Goal: Task Accomplishment & Management: Use online tool/utility

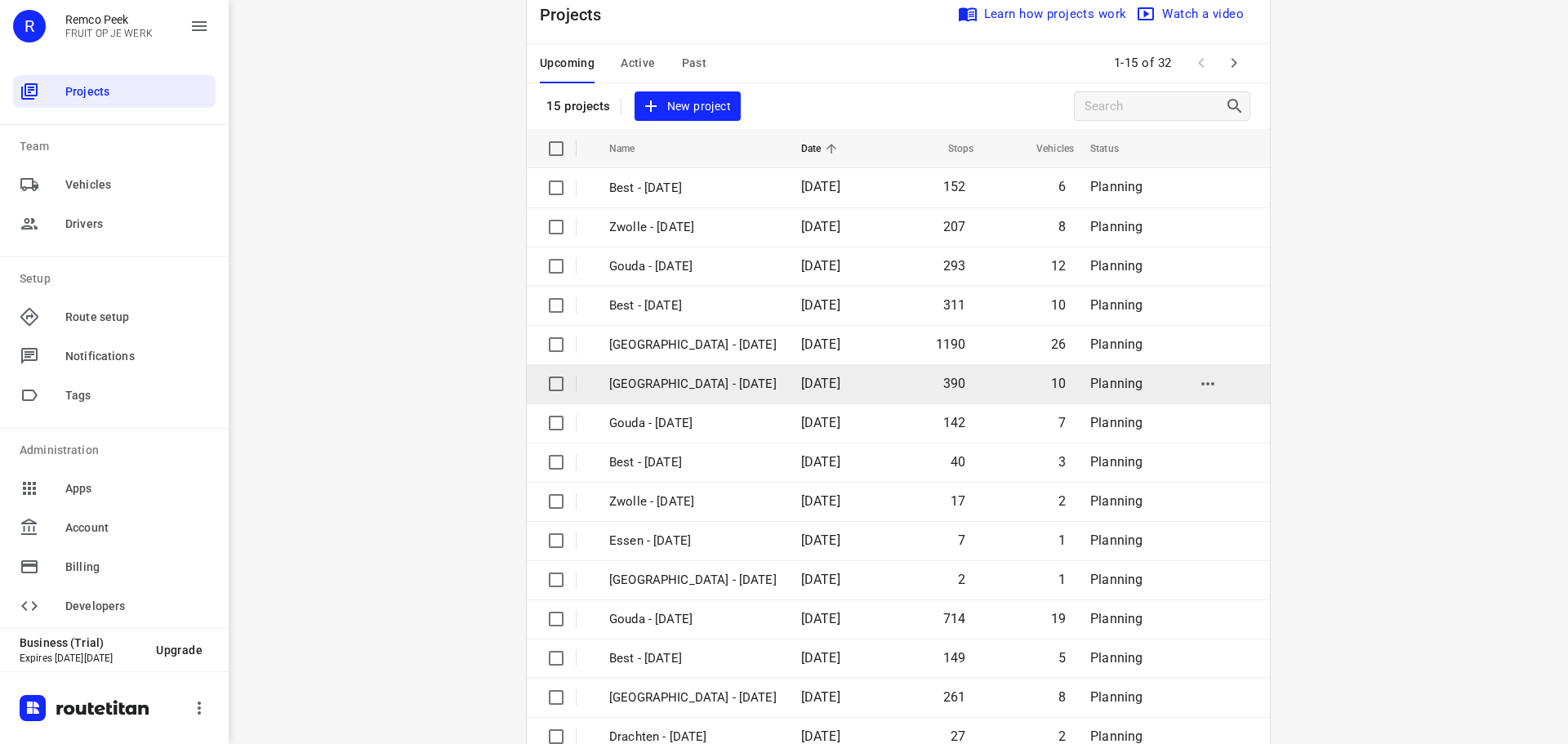
scroll to position [82, 0]
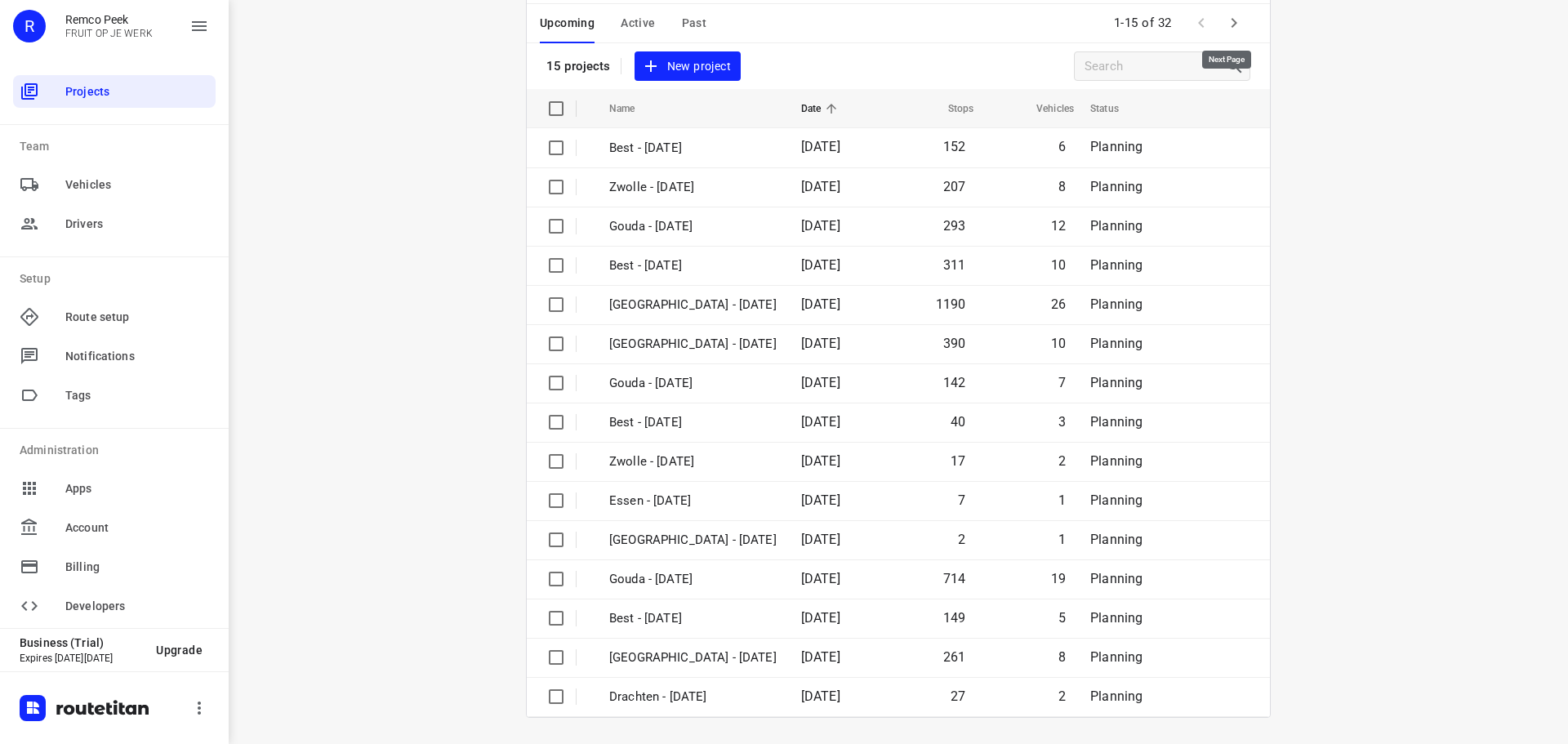
click at [1227, 21] on icon "button" at bounding box center [1234, 23] width 20 height 20
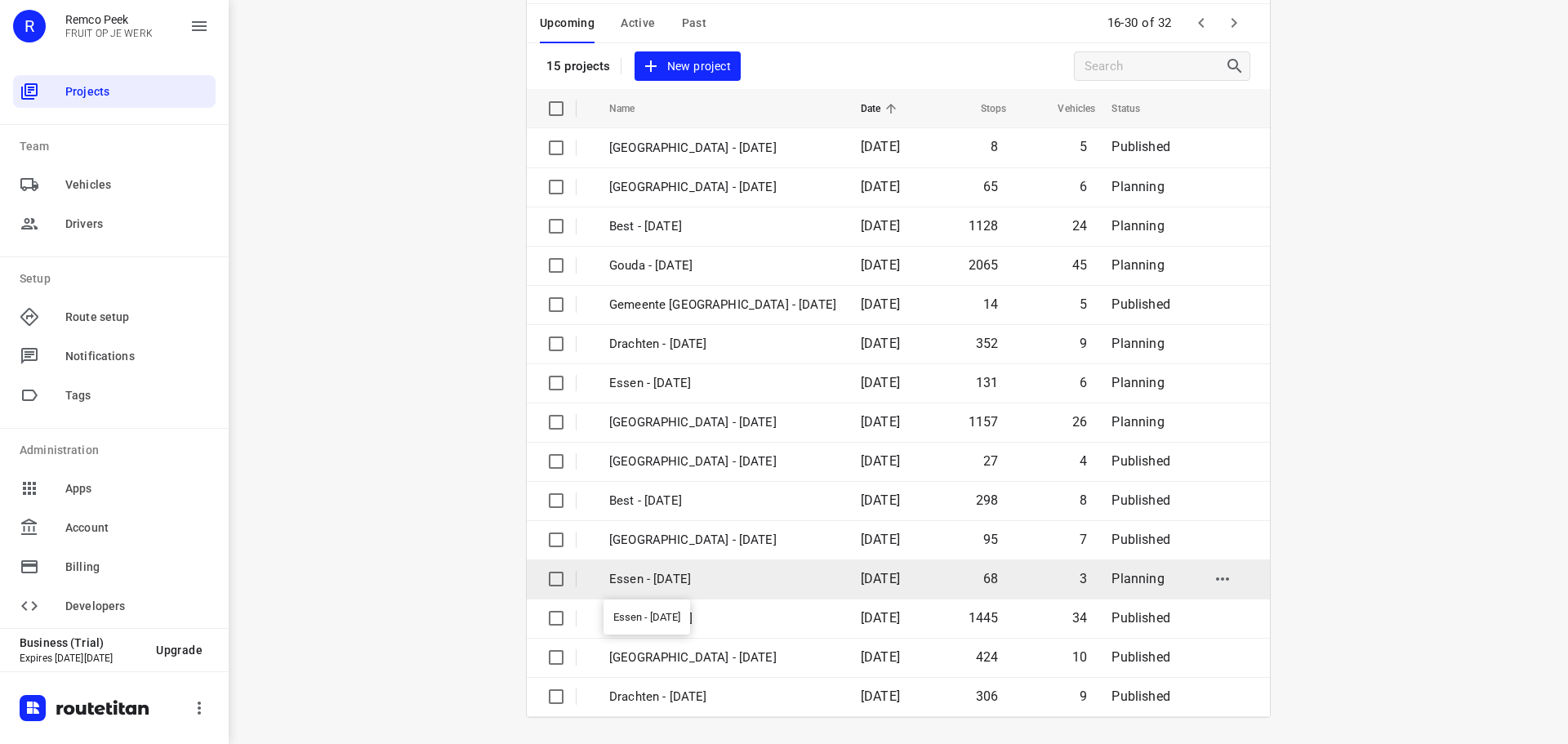
click at [694, 581] on p "Essen - [DATE]" at bounding box center [722, 578] width 227 height 19
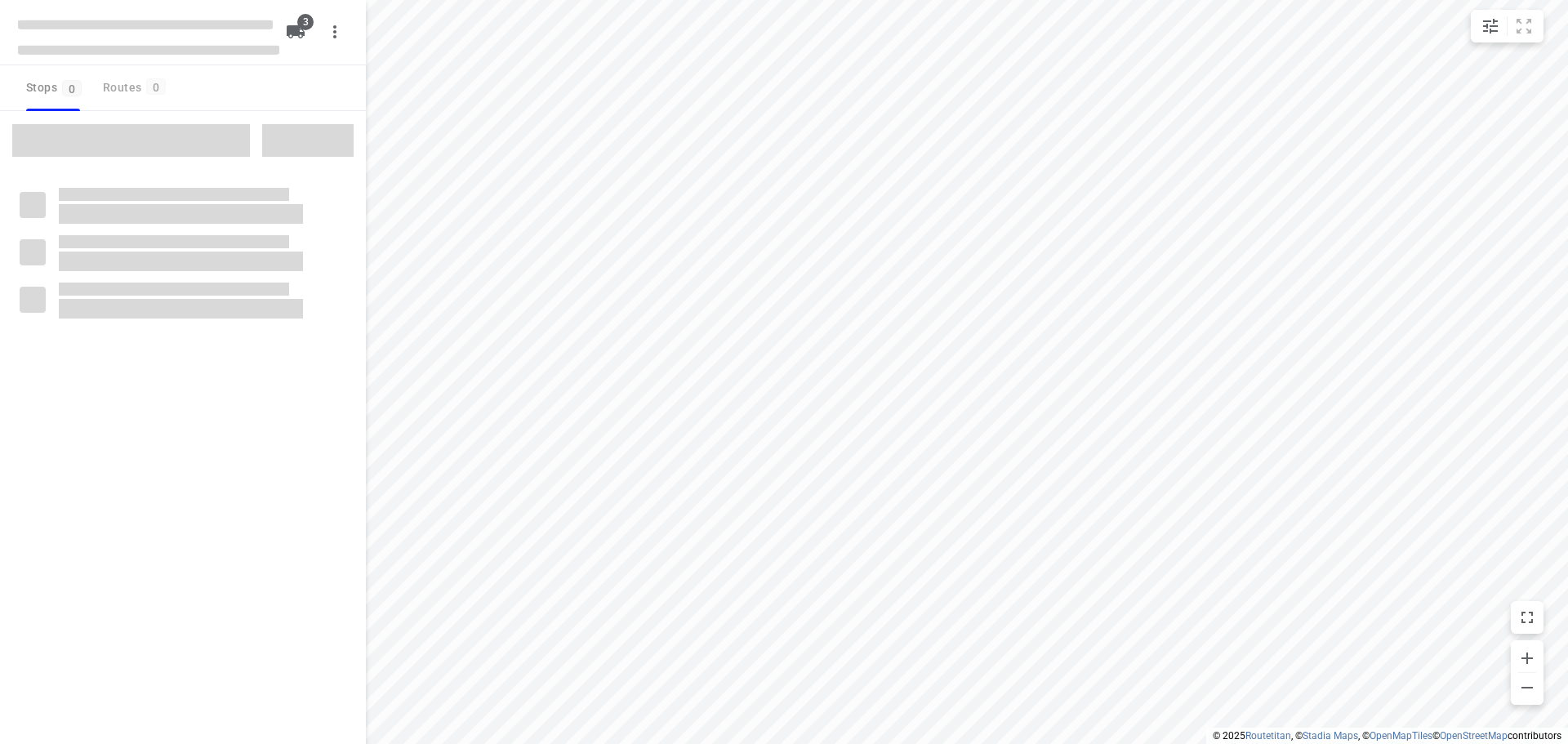
checkbox input "true"
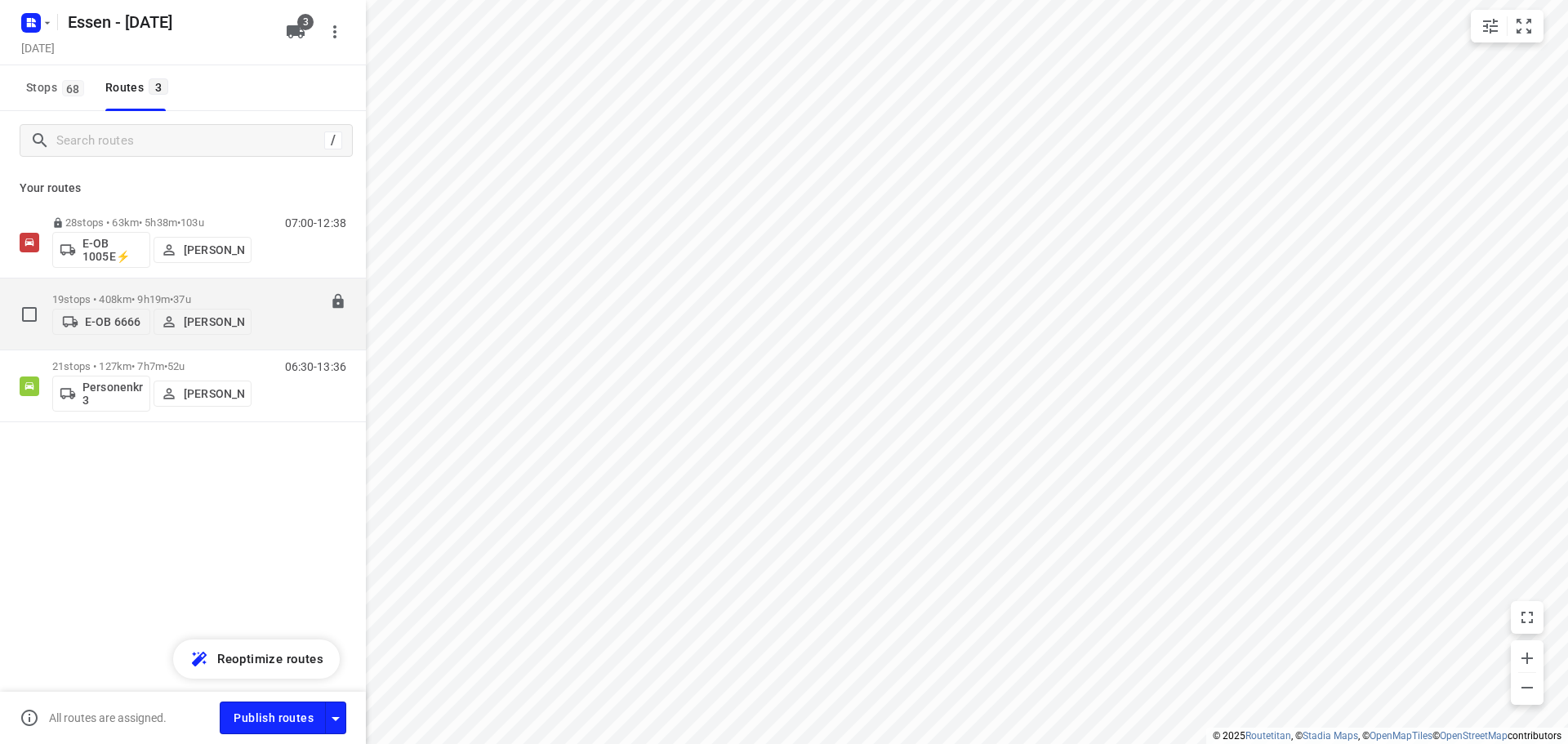
click at [169, 293] on p "19 stops • 408km • 9h19m • [DATE]" at bounding box center [151, 298] width 199 height 12
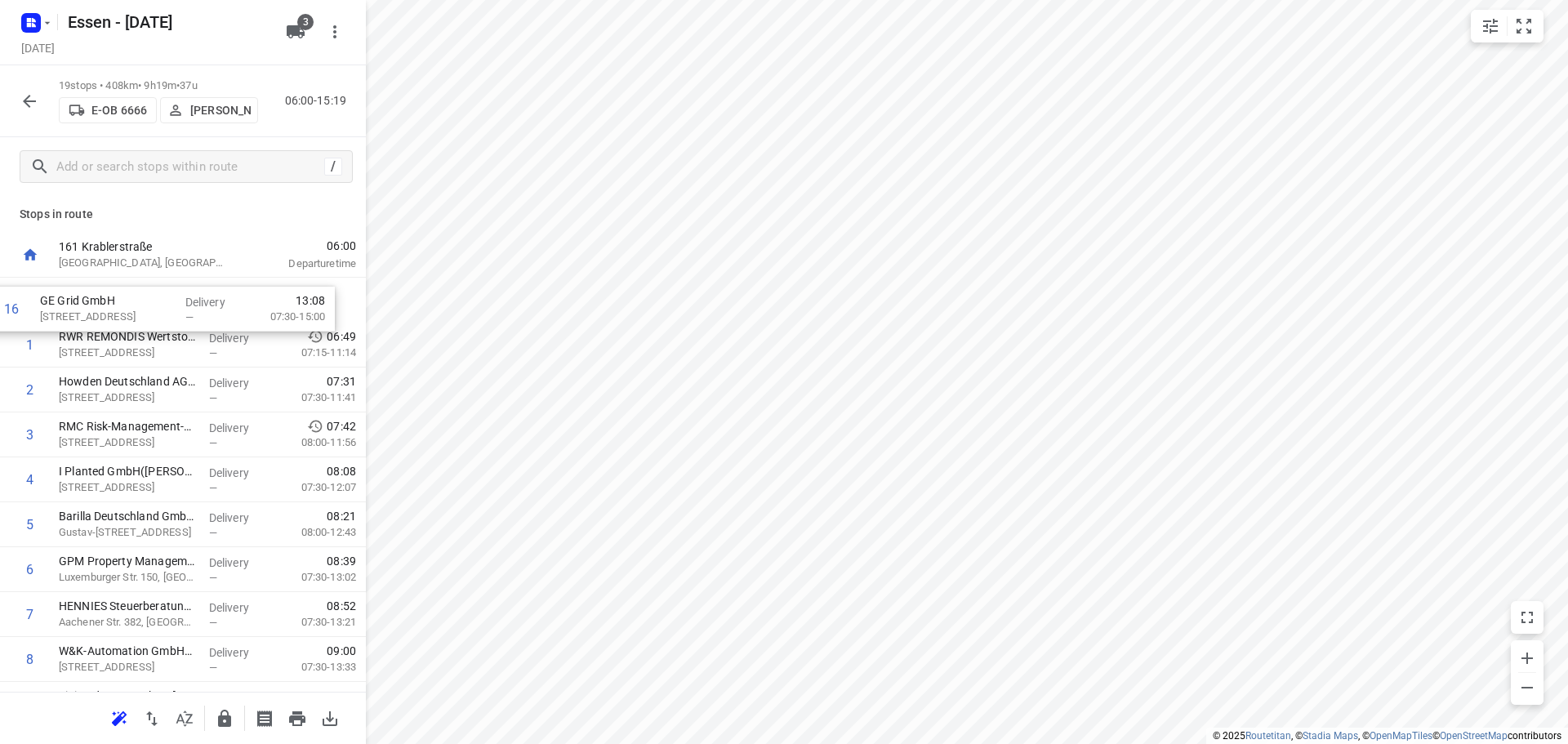
drag, startPoint x: 106, startPoint y: 495, endPoint x: 92, endPoint y: 308, distance: 187.5
click at [92, 308] on div "1 RWR REMONDIS Wertstoff-Recycling GmbH & Co. KG([PERSON_NAME]) [STREET_ADDRESS…" at bounding box center [183, 704] width 366 height 853
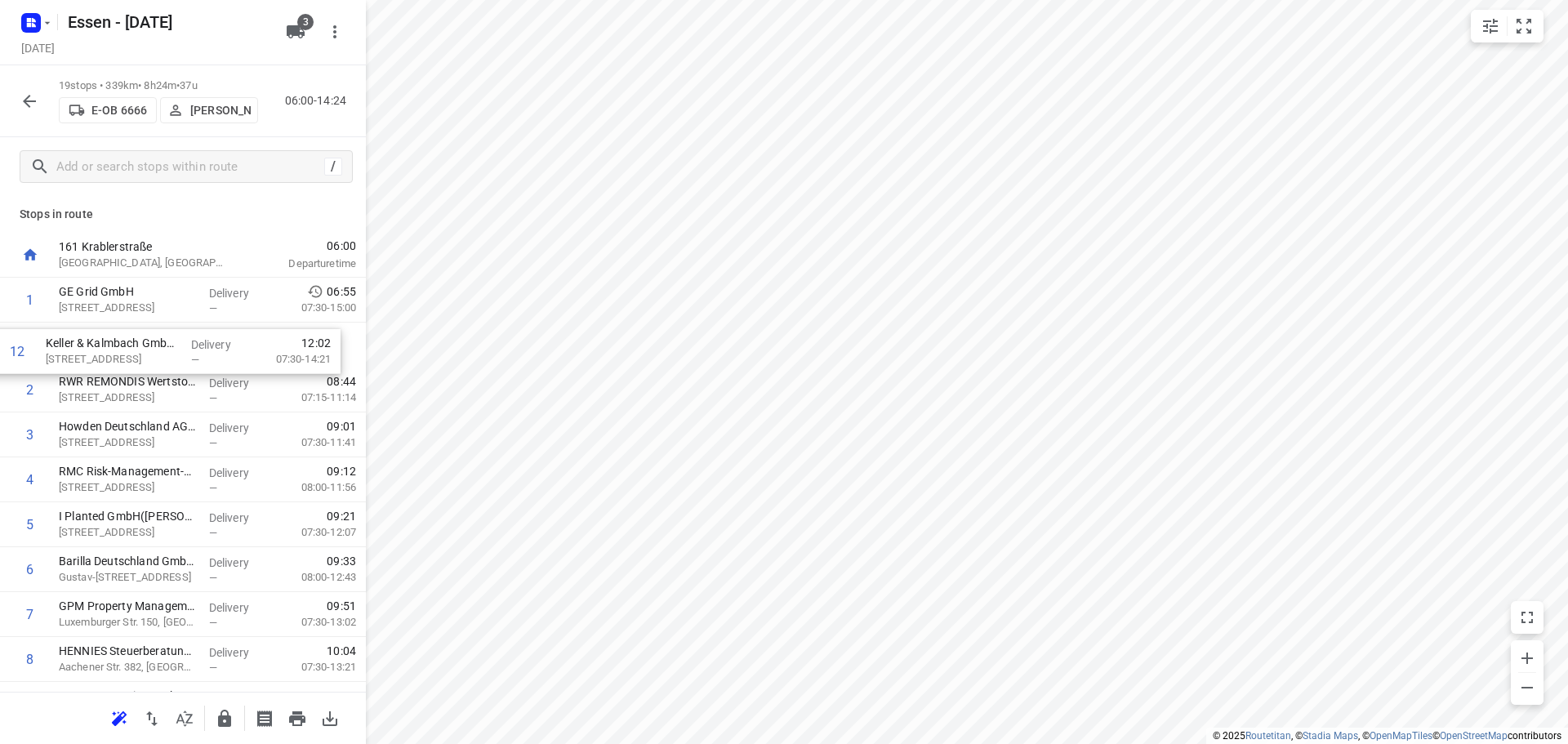
drag, startPoint x: 106, startPoint y: 554, endPoint x: 95, endPoint y: 350, distance: 204.3
click at [93, 350] on div "1 GE Grid GmbH [STREET_ADDRESS] Delivery — 06:55 07:30-15:00 2 RWR REMONDIS Wer…" at bounding box center [183, 704] width 366 height 853
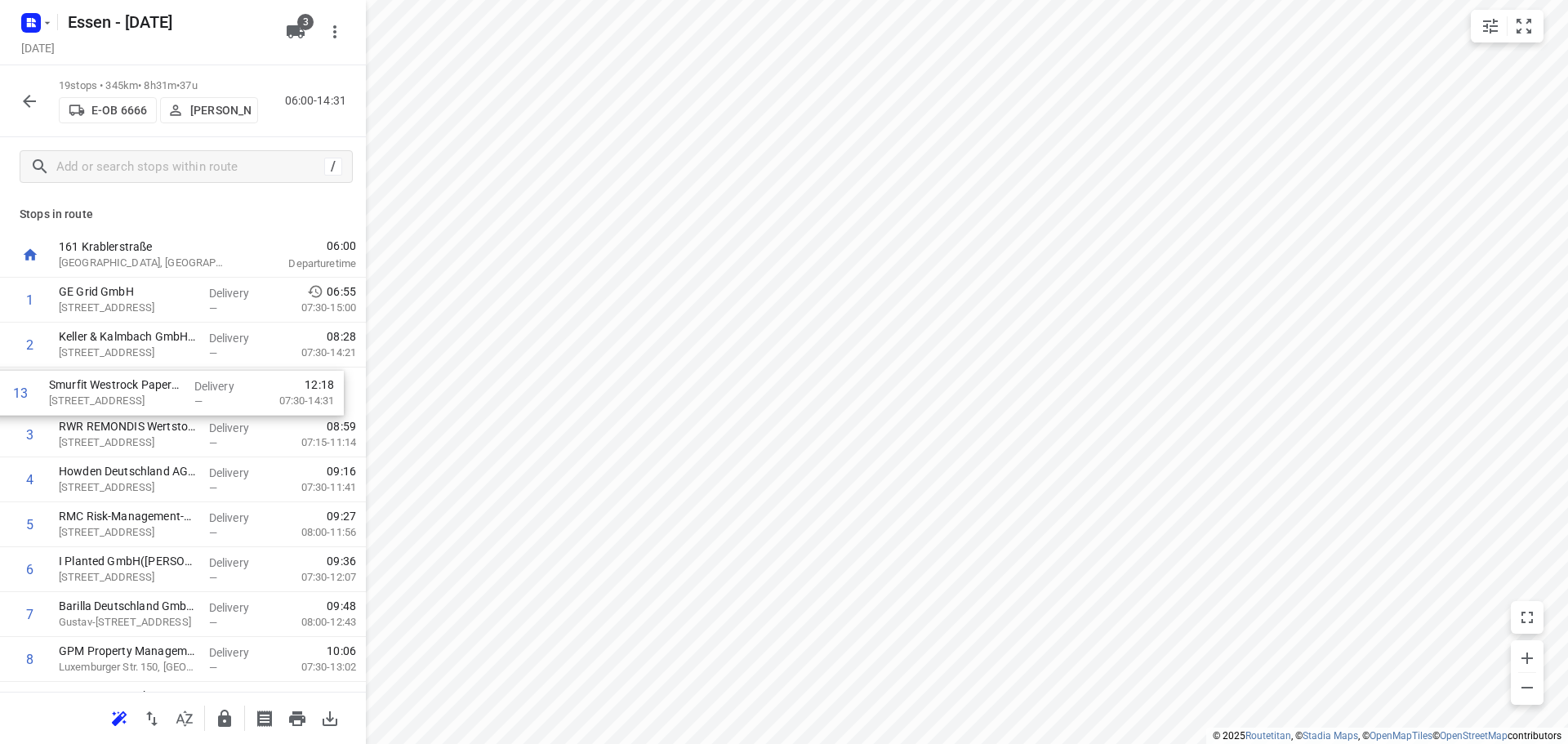
drag, startPoint x: 124, startPoint y: 594, endPoint x: 117, endPoint y: 394, distance: 200.1
click at [117, 394] on div "1 GE Grid GmbH [STREET_ADDRESS] Delivery — 06:55 07:30-15:00 2 Keller & Kalmbac…" at bounding box center [183, 704] width 366 height 853
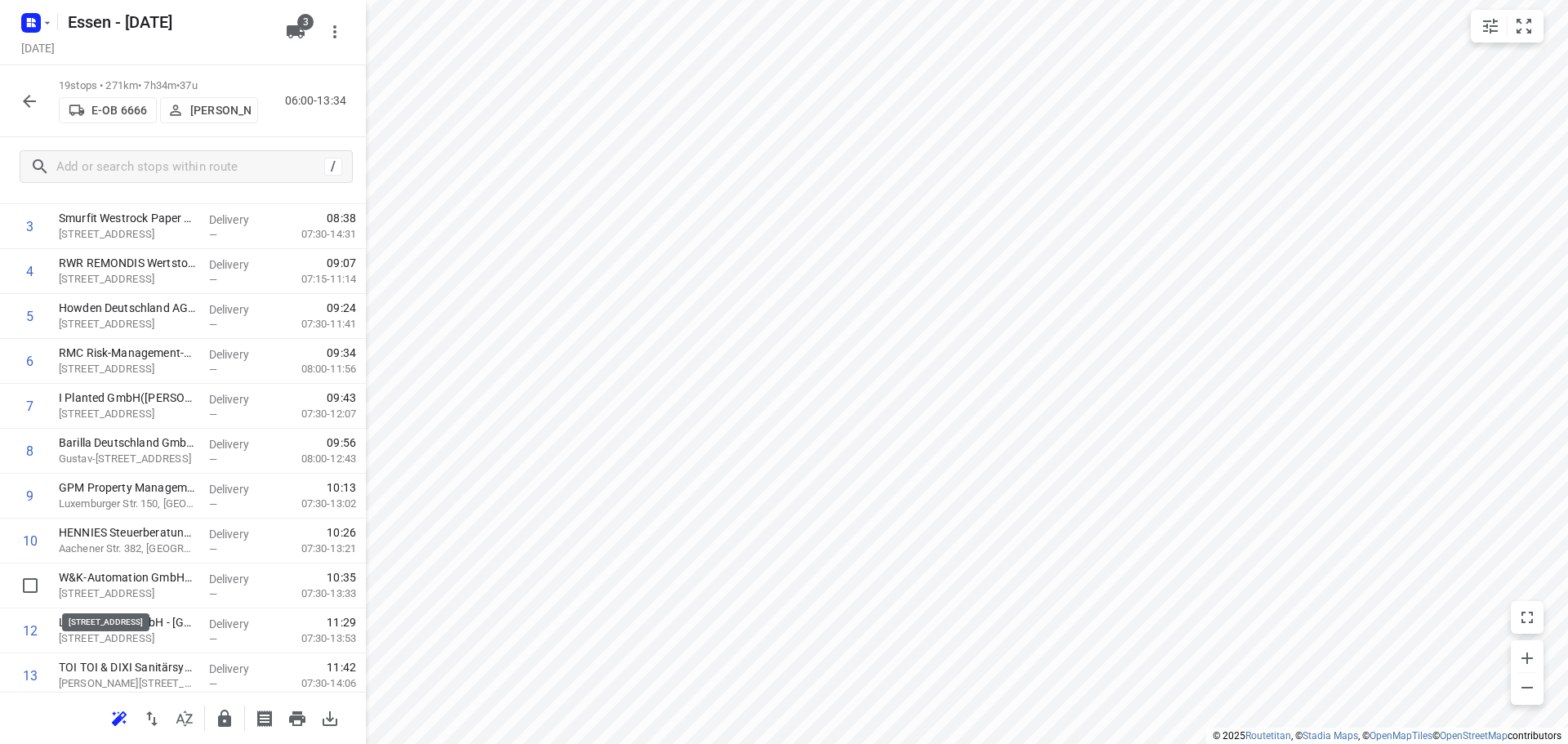
scroll to position [165, 0]
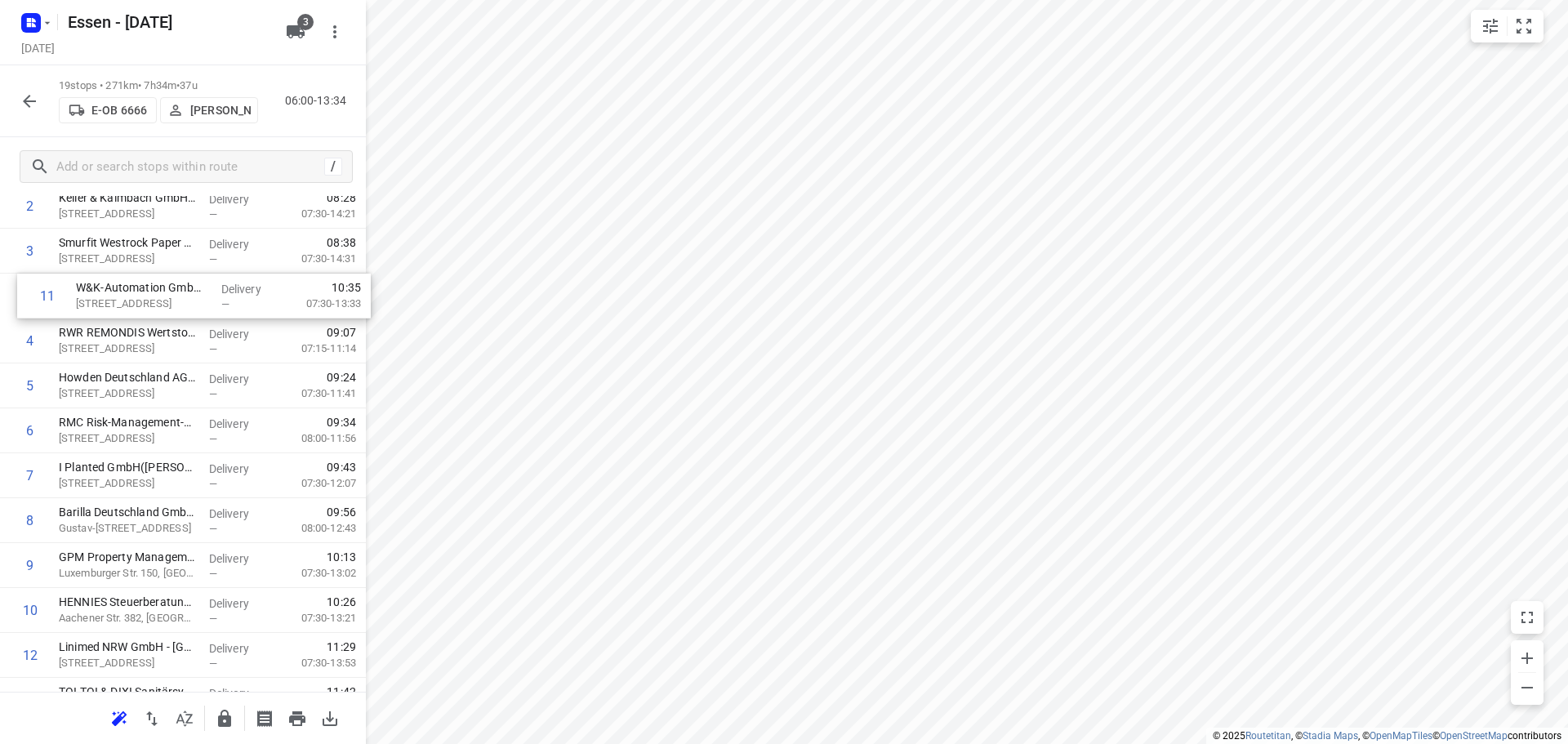
drag, startPoint x: 106, startPoint y: 591, endPoint x: 121, endPoint y: 297, distance: 294.4
click at [121, 297] on div "1 GE Grid GmbH [STREET_ADDRESS] Delivery — 06:55 07:30-15:00 2 Keller & Kalmbac…" at bounding box center [183, 566] width 366 height 853
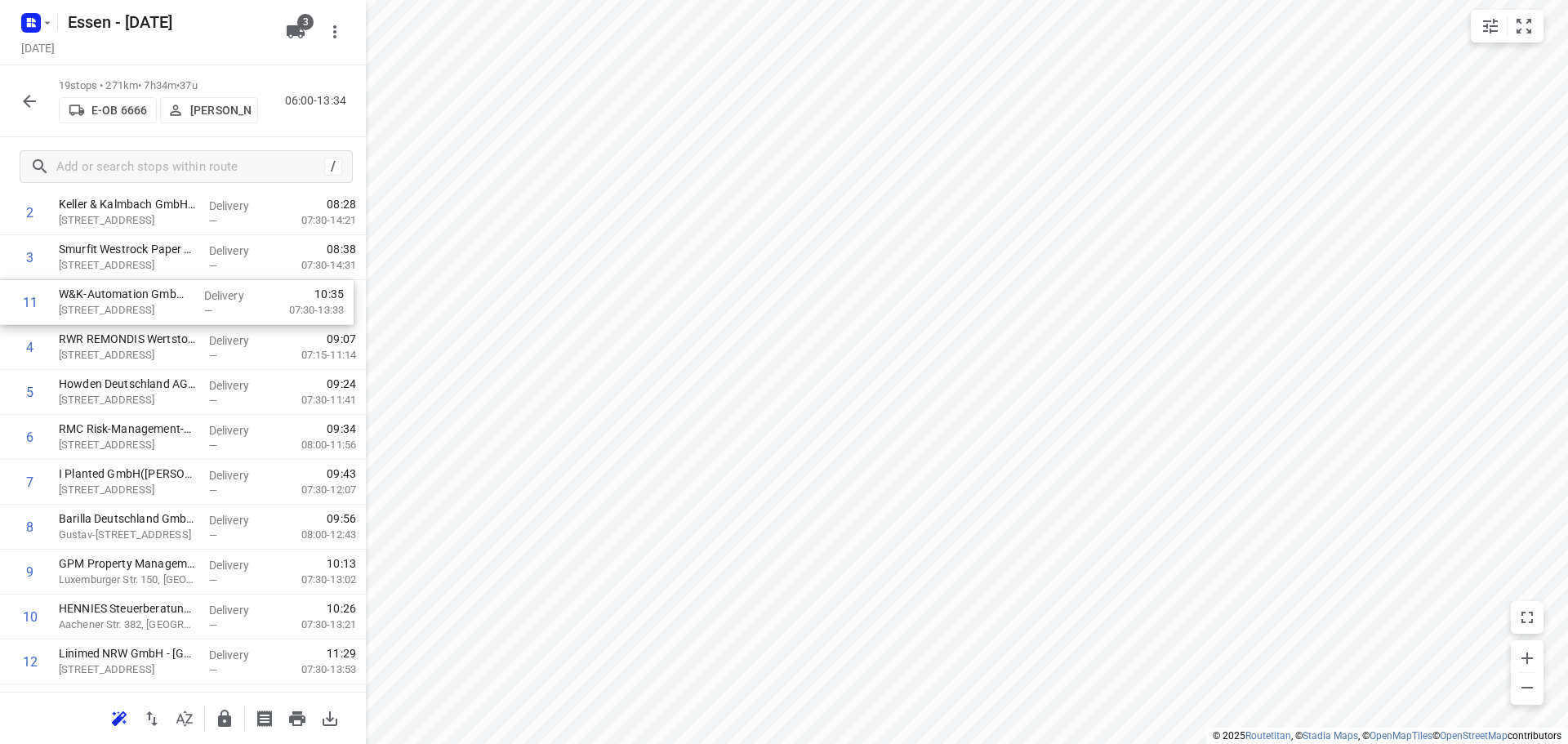
click at [121, 298] on div "1 GE Grid GmbH [STREET_ADDRESS] Delivery — 06:55 07:30-15:00 2 Keller & Kalmbac…" at bounding box center [183, 572] width 366 height 853
drag, startPoint x: 138, startPoint y: 492, endPoint x: 134, endPoint y: 362, distance: 130.1
click at [134, 362] on div "1 GE Grid GmbH [STREET_ADDRESS] Delivery — 06:55 07:30-15:00 2 Keller & Kalmbac…" at bounding box center [183, 569] width 366 height 853
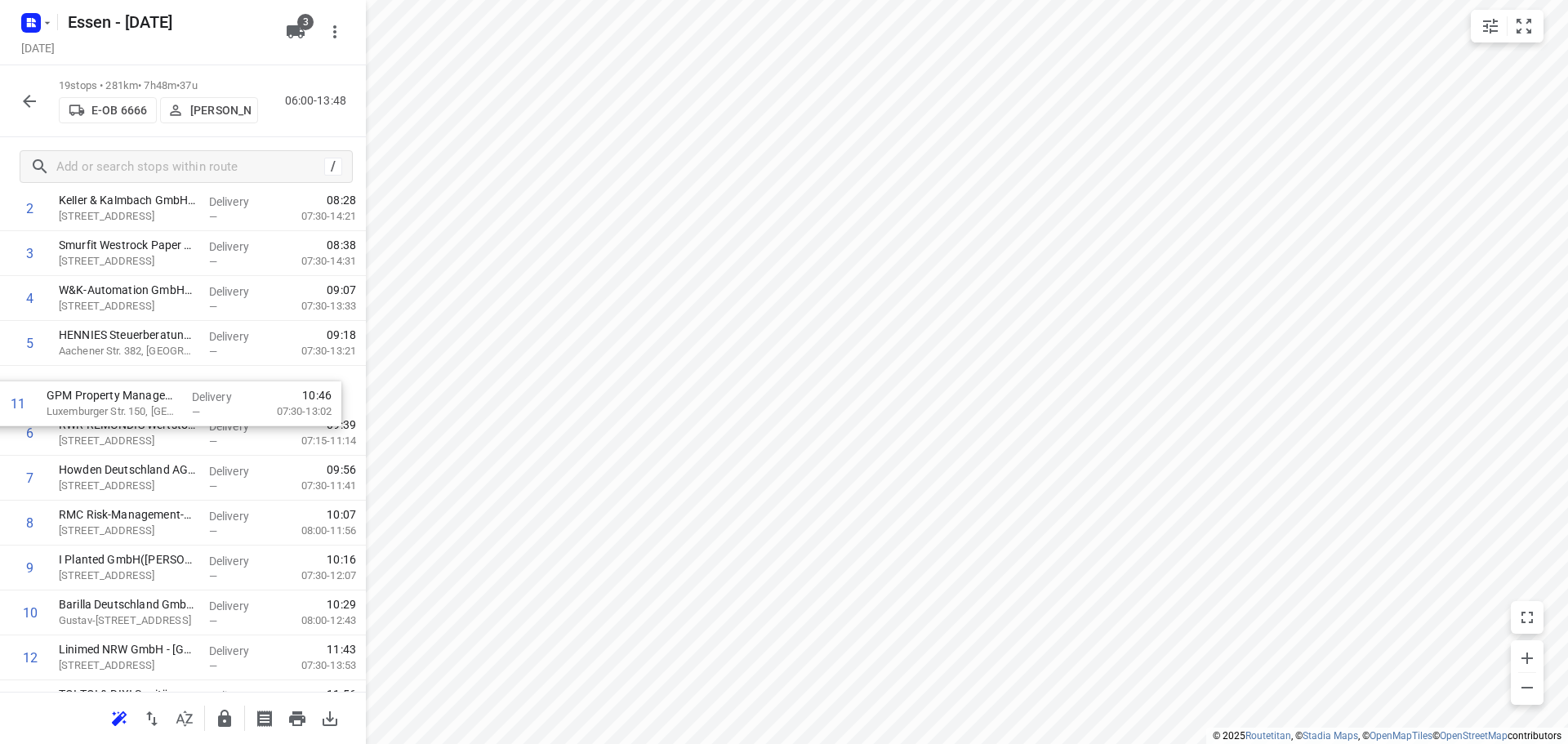
drag, startPoint x: 144, startPoint y: 614, endPoint x: 131, endPoint y: 393, distance: 221.4
click at [131, 393] on div "1 GE Grid GmbH [STREET_ADDRESS] Delivery — 06:55 07:30-15:00 2 Keller & Kalmbac…" at bounding box center [183, 568] width 366 height 853
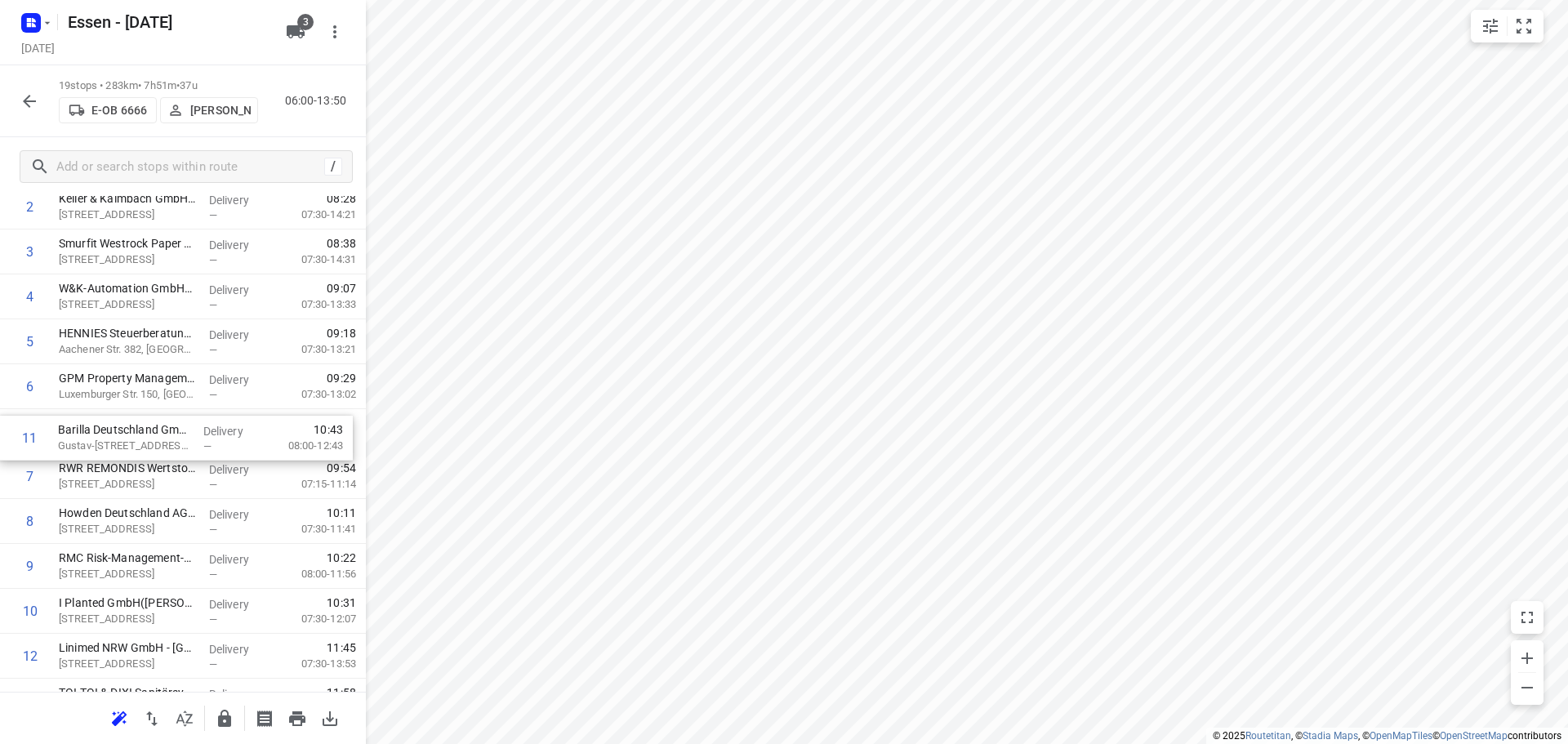
drag, startPoint x: 106, startPoint y: 615, endPoint x: 108, endPoint y: 437, distance: 178.0
click at [108, 437] on div "1 GE Grid GmbH [STREET_ADDRESS] Delivery — 06:55 07:30-15:00 2 Keller & Kalmbac…" at bounding box center [183, 566] width 366 height 853
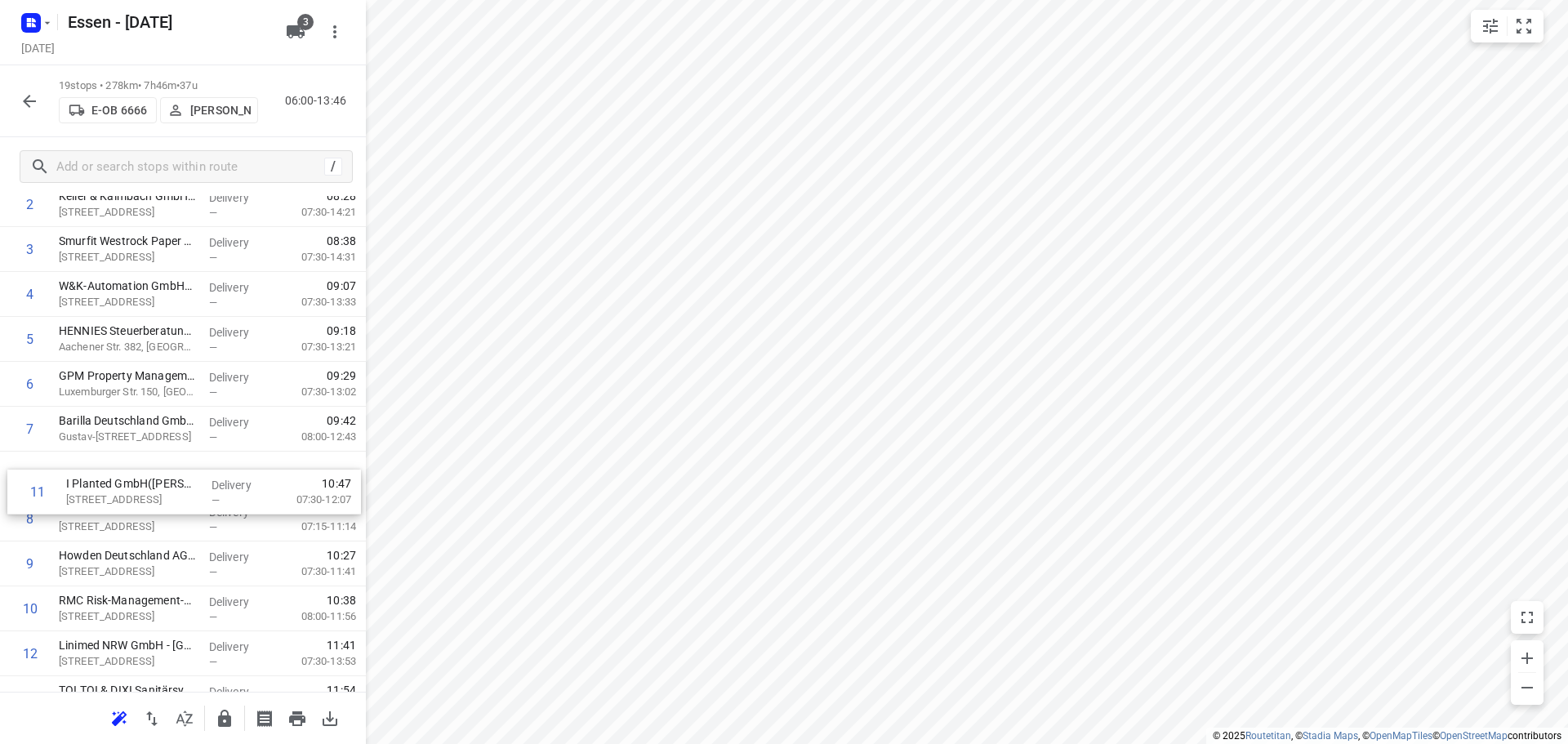
drag, startPoint x: 102, startPoint y: 619, endPoint x: 112, endPoint y: 496, distance: 123.4
click at [112, 496] on div "1 GE Grid GmbH [STREET_ADDRESS] Delivery — 06:55 07:30-15:00 2 Keller & Kalmbac…" at bounding box center [183, 564] width 366 height 853
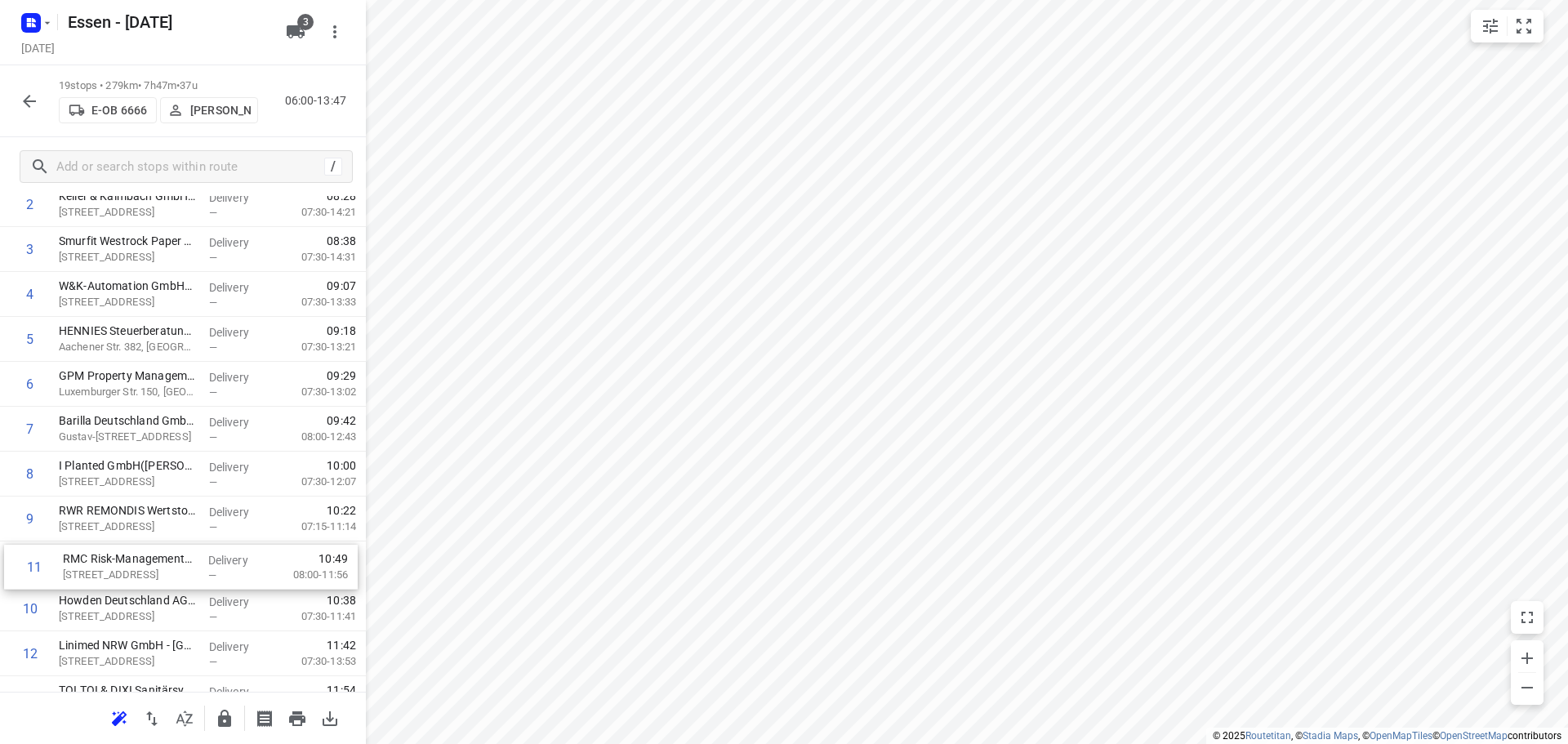
scroll to position [145, 0]
drag, startPoint x: 103, startPoint y: 617, endPoint x: 108, endPoint y: 554, distance: 63.2
click at [108, 554] on div "1 GE Grid GmbH [STREET_ADDRESS] Delivery — 06:55 07:30-15:00 2 Keller & Kalmbac…" at bounding box center [183, 559] width 366 height 853
drag, startPoint x: 124, startPoint y: 568, endPoint x: 116, endPoint y: 521, distance: 47.7
click at [116, 521] on div "1 GE Grid GmbH [STREET_ADDRESS] Delivery — 06:55 07:30-15:00 2 Keller & Kalmbac…" at bounding box center [183, 559] width 366 height 853
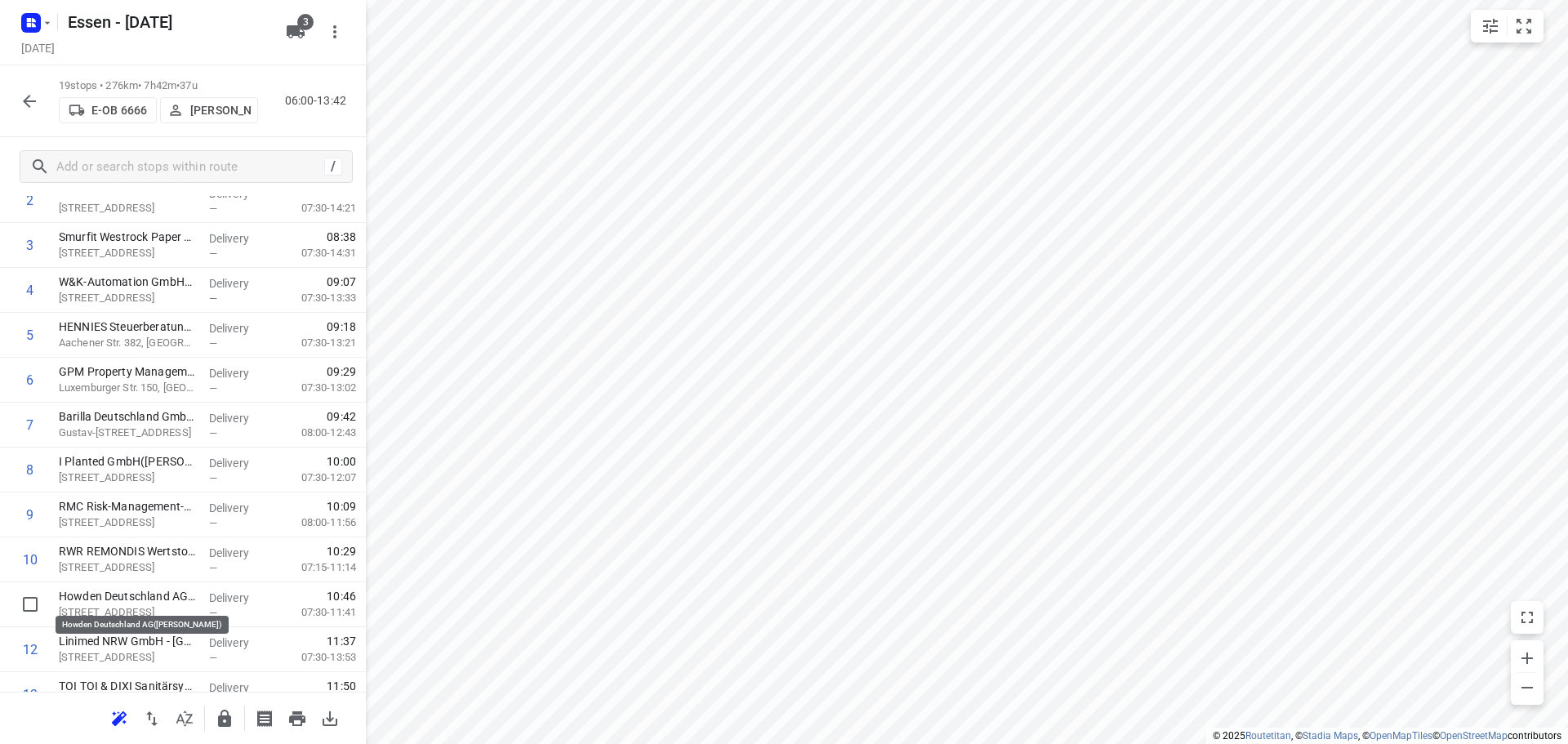
scroll to position [147, 0]
drag, startPoint x: 106, startPoint y: 604, endPoint x: 96, endPoint y: 556, distance: 49.0
click at [96, 556] on div "1 GE Grid GmbH [STREET_ADDRESS] Delivery — 06:55 07:30-15:00 2 Keller & Kalmbac…" at bounding box center [183, 558] width 366 height 853
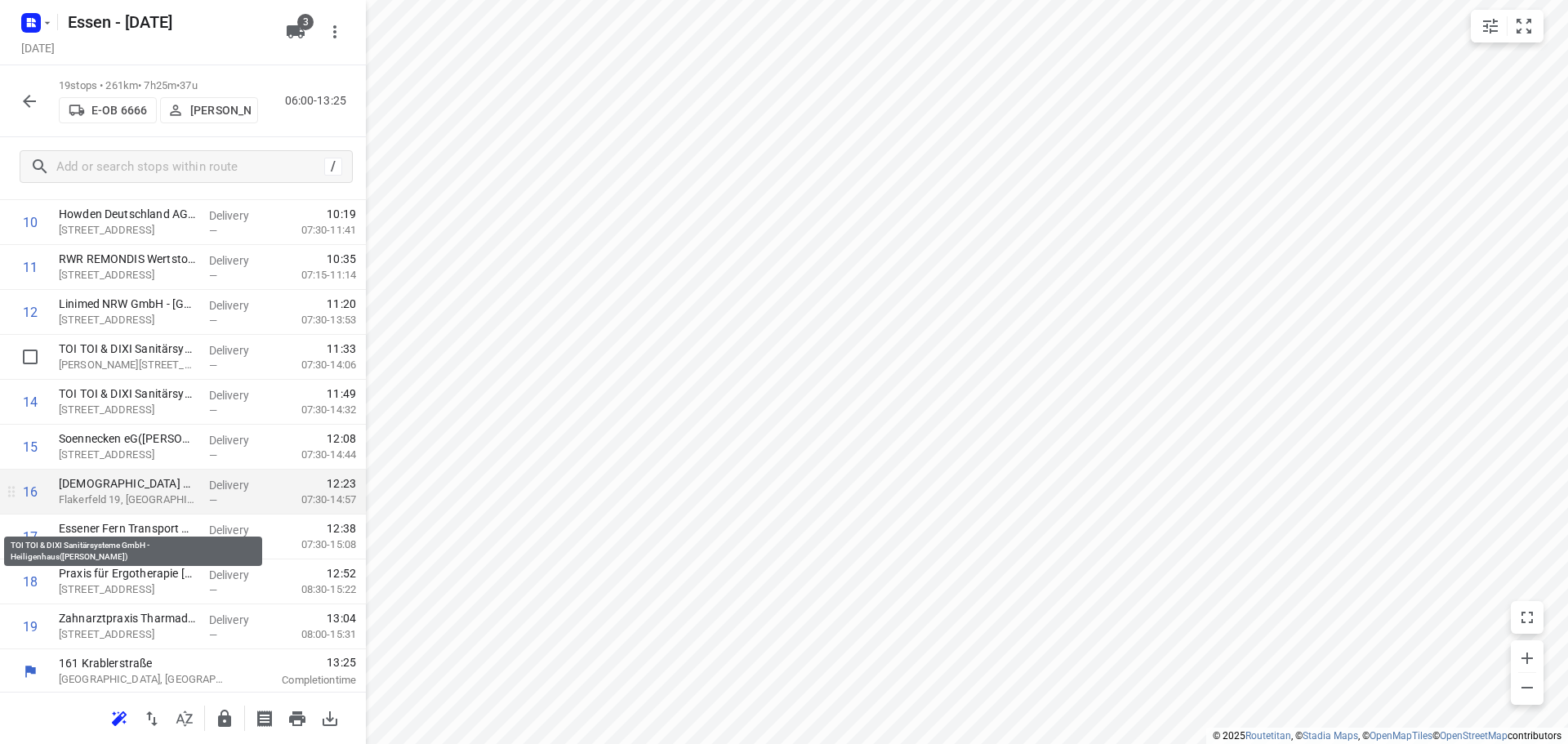
scroll to position [484, 0]
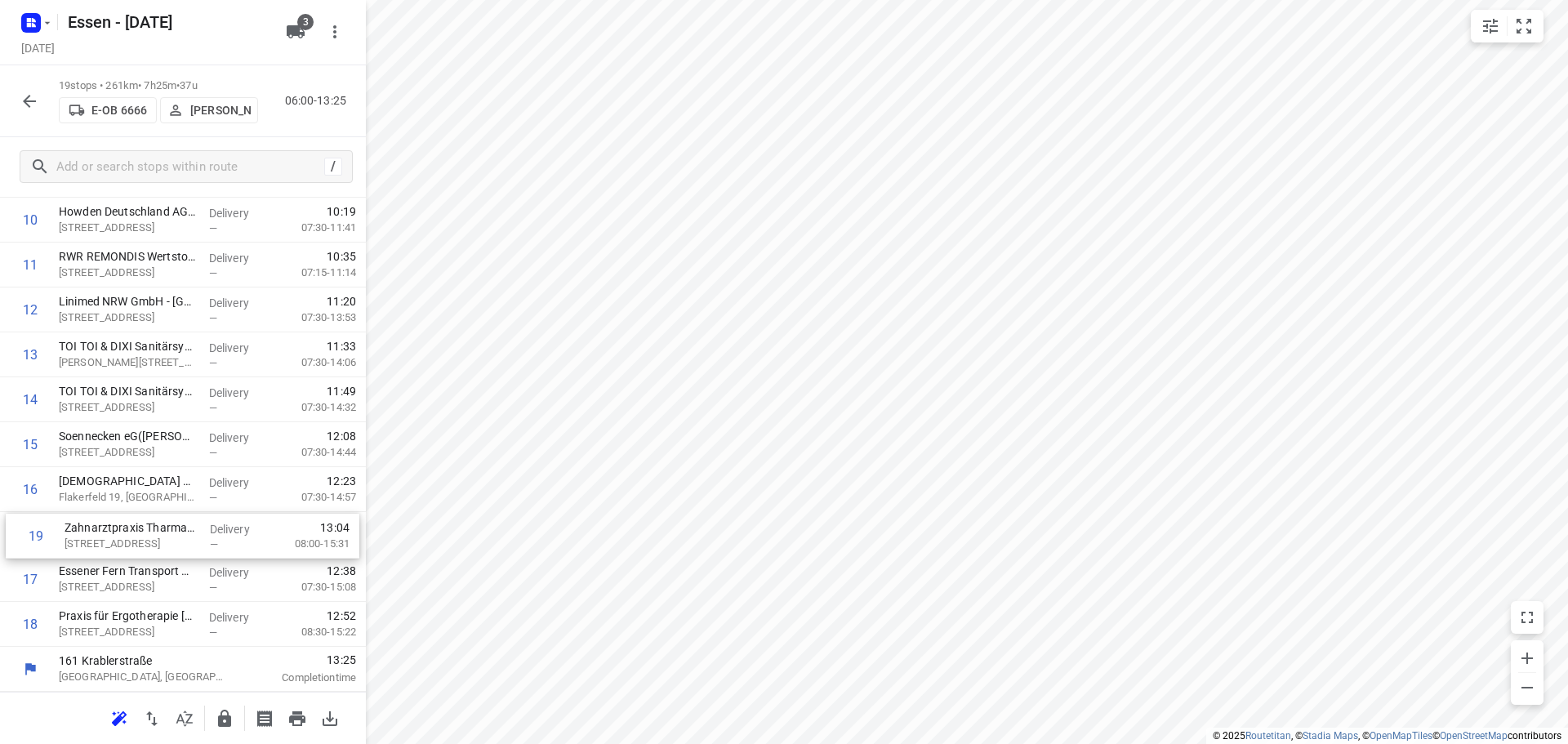
drag, startPoint x: 109, startPoint y: 620, endPoint x: 116, endPoint y: 528, distance: 92.3
click at [116, 528] on div "1 GE Grid GmbH [STREET_ADDRESS] Delivery — 06:55 07:30-15:00 2 Keller & Kalmbac…" at bounding box center [183, 220] width 366 height 853
click at [213, 711] on button "button" at bounding box center [225, 719] width 33 height 33
click at [21, 96] on icon "button" at bounding box center [30, 102] width 20 height 20
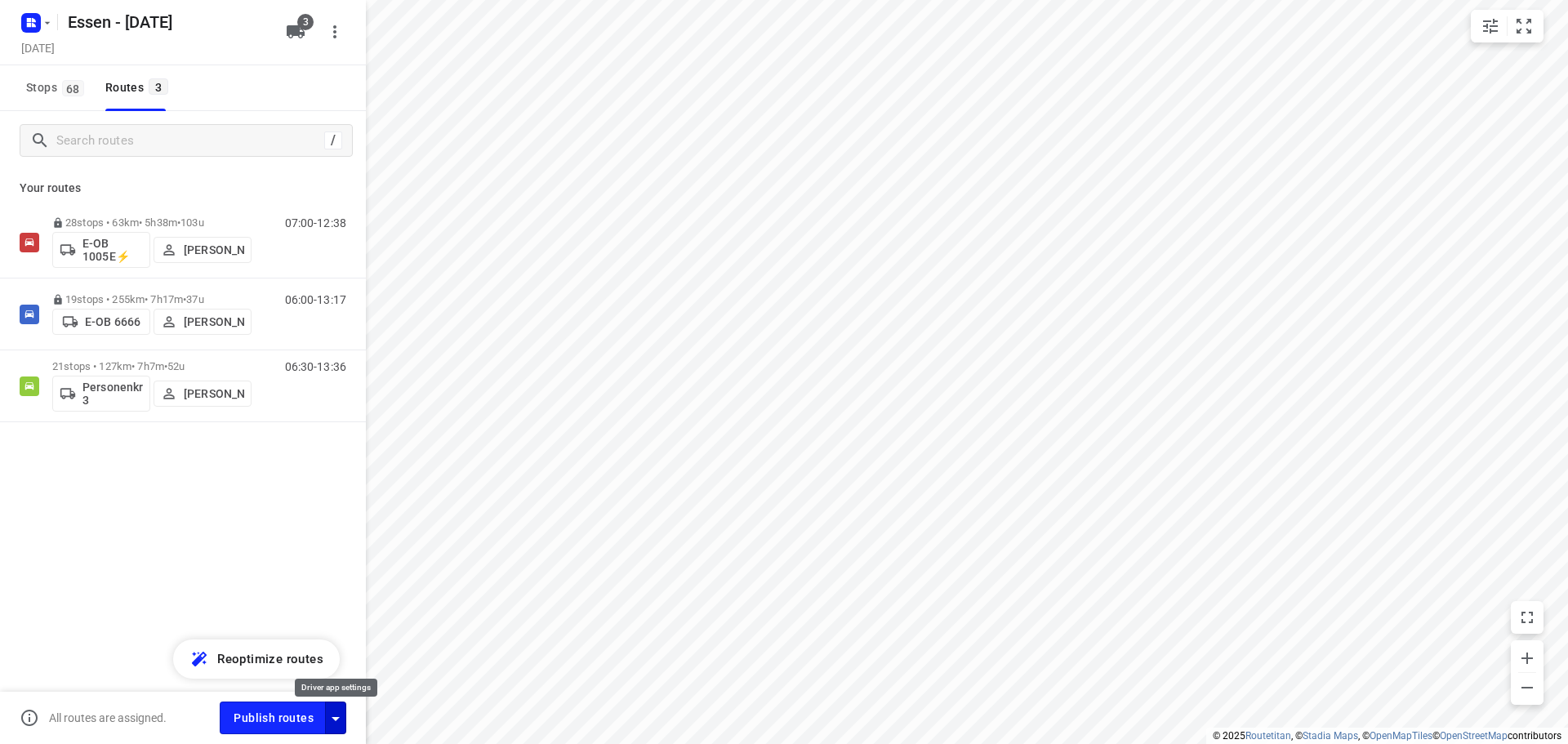
click at [334, 714] on icon "button" at bounding box center [336, 719] width 20 height 20
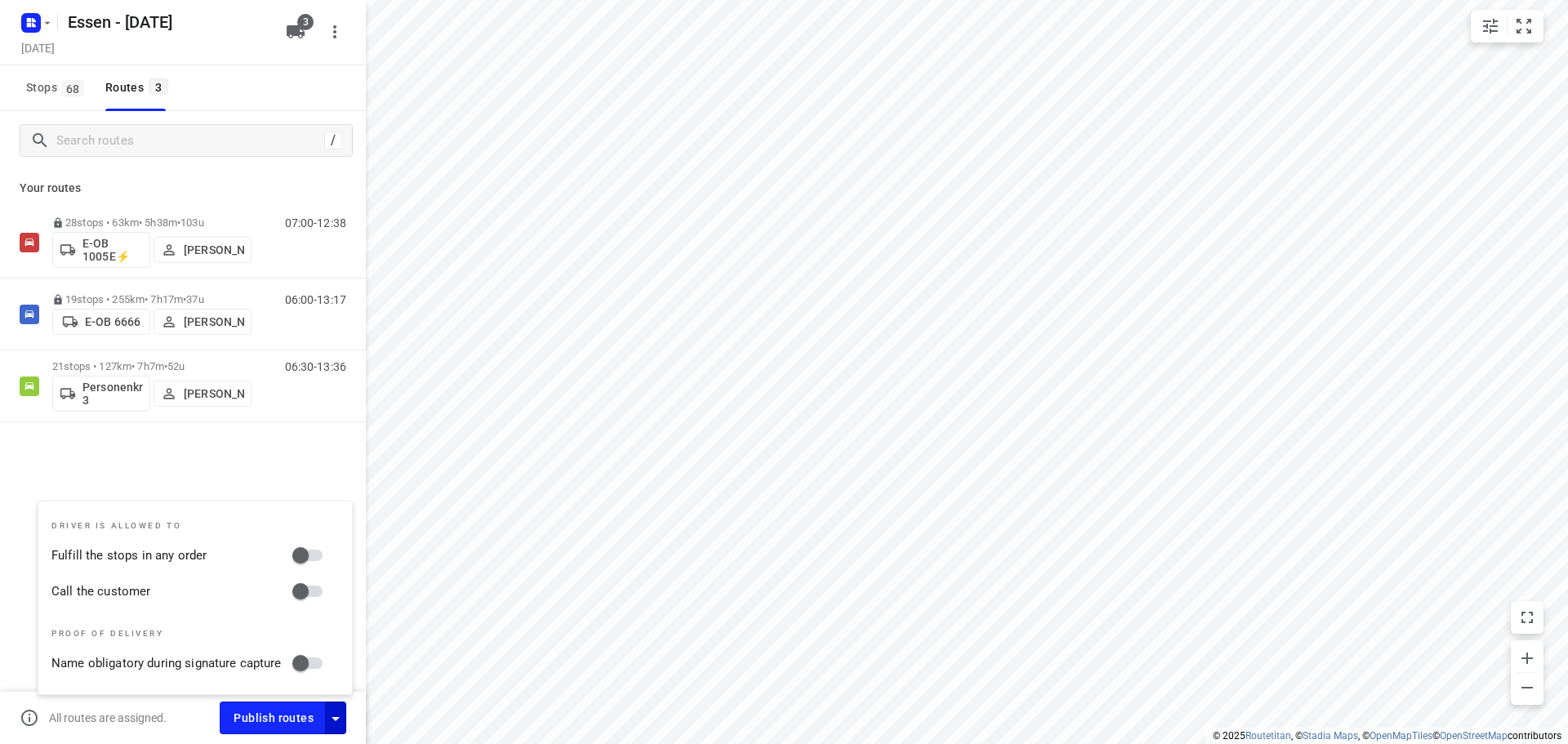
click at [306, 558] on input "Fulfill the stops in any order" at bounding box center [300, 555] width 93 height 31
checkbox input "true"
click at [301, 588] on input "Call the customer" at bounding box center [300, 591] width 93 height 31
checkbox input "true"
click at [201, 466] on div "28 stops • 63km • 5h38m • [DATE] E-OB 1005E⚡ [PERSON_NAME] 07:00-12:38 19 stops…" at bounding box center [183, 371] width 366 height 330
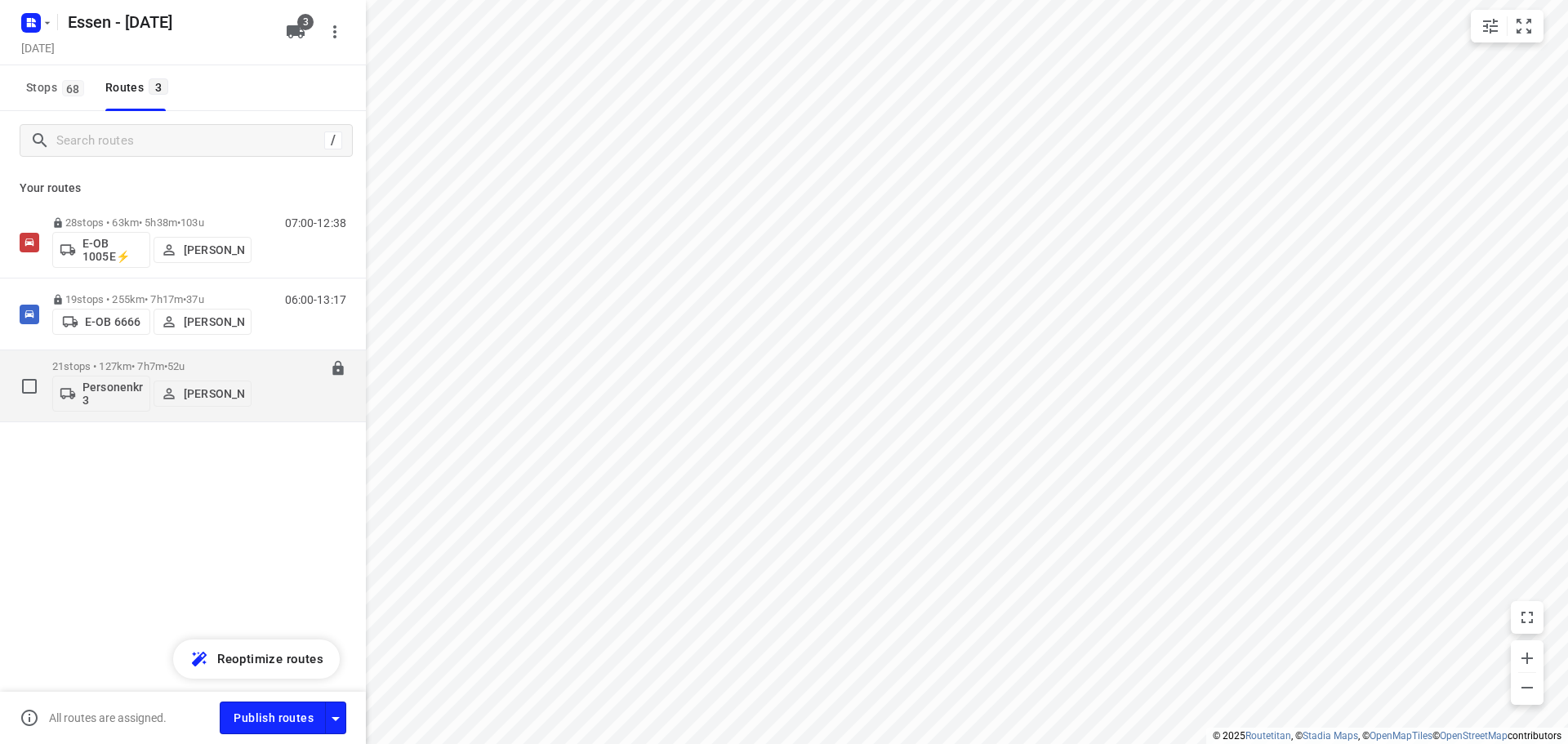
click at [137, 366] on p "21 stops • 127km • 7h7m • [DATE]" at bounding box center [151, 366] width 199 height 12
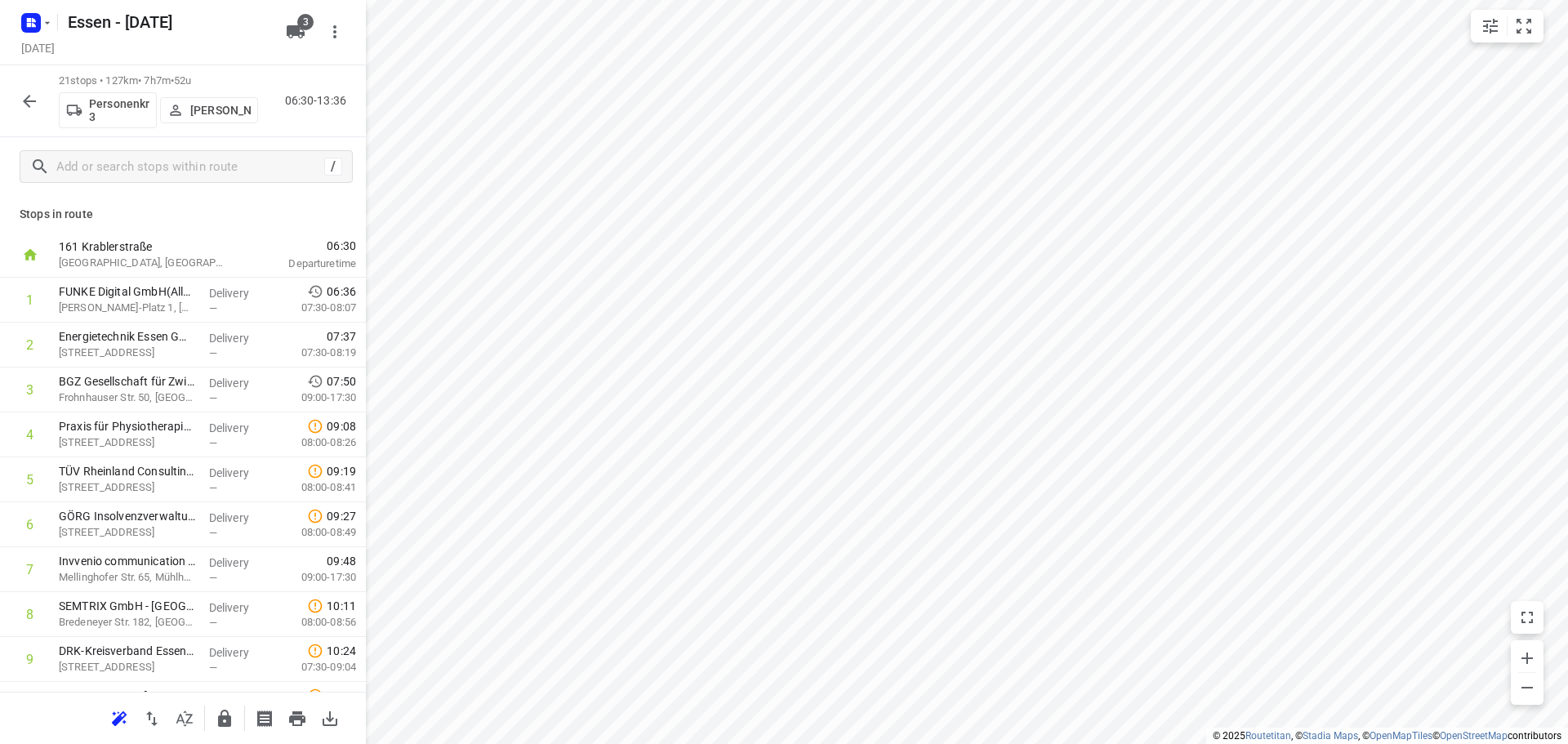
click at [109, 217] on p "Stops in route" at bounding box center [183, 214] width 327 height 17
drag, startPoint x: 147, startPoint y: 569, endPoint x: 153, endPoint y: 304, distance: 265.1
click at [153, 304] on div "1 FUNKE Digital GmbH(Allgemein) [PERSON_NAME][STREET_ADDRESS] Delivery — 06:36 …" at bounding box center [183, 749] width 366 height 943
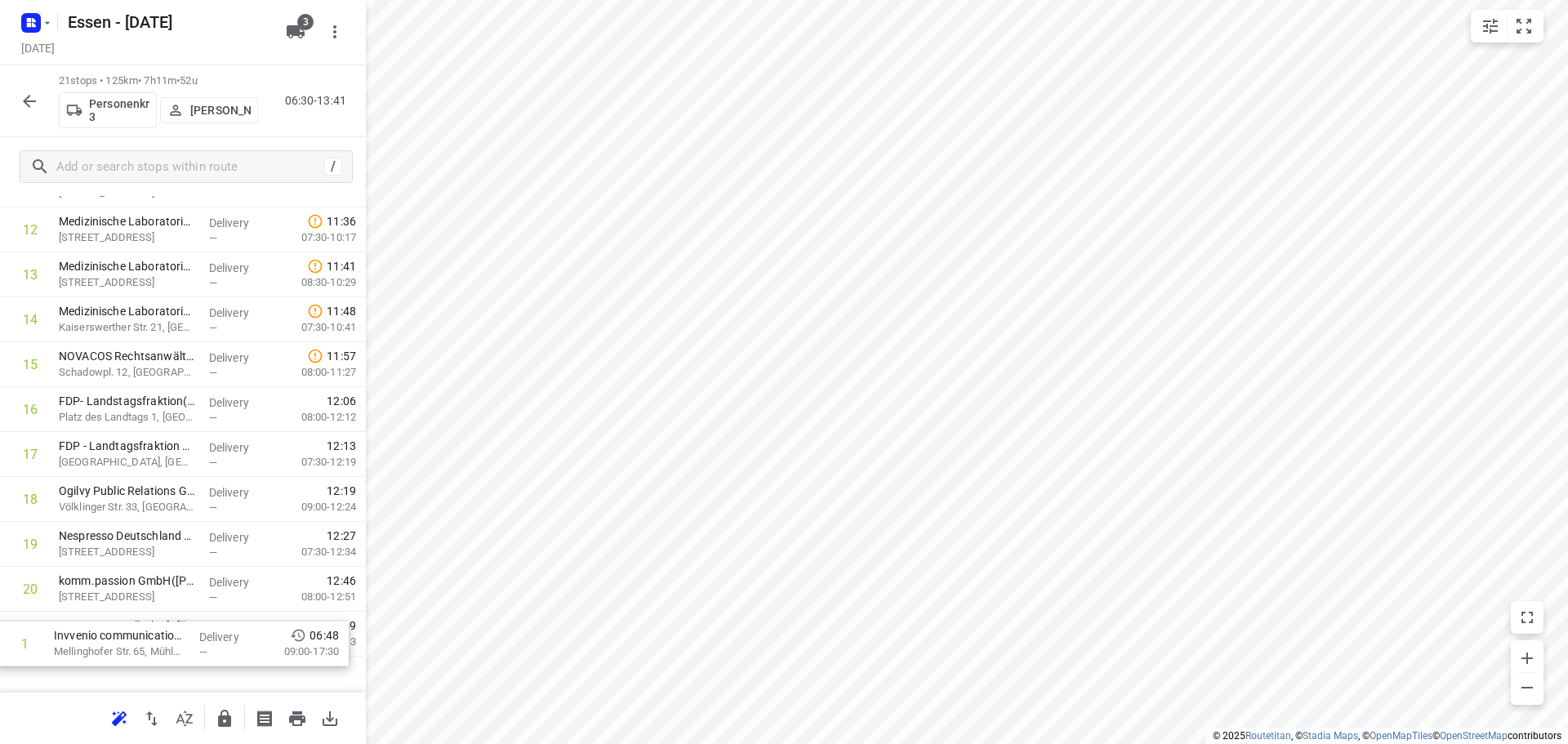
scroll to position [574, 0]
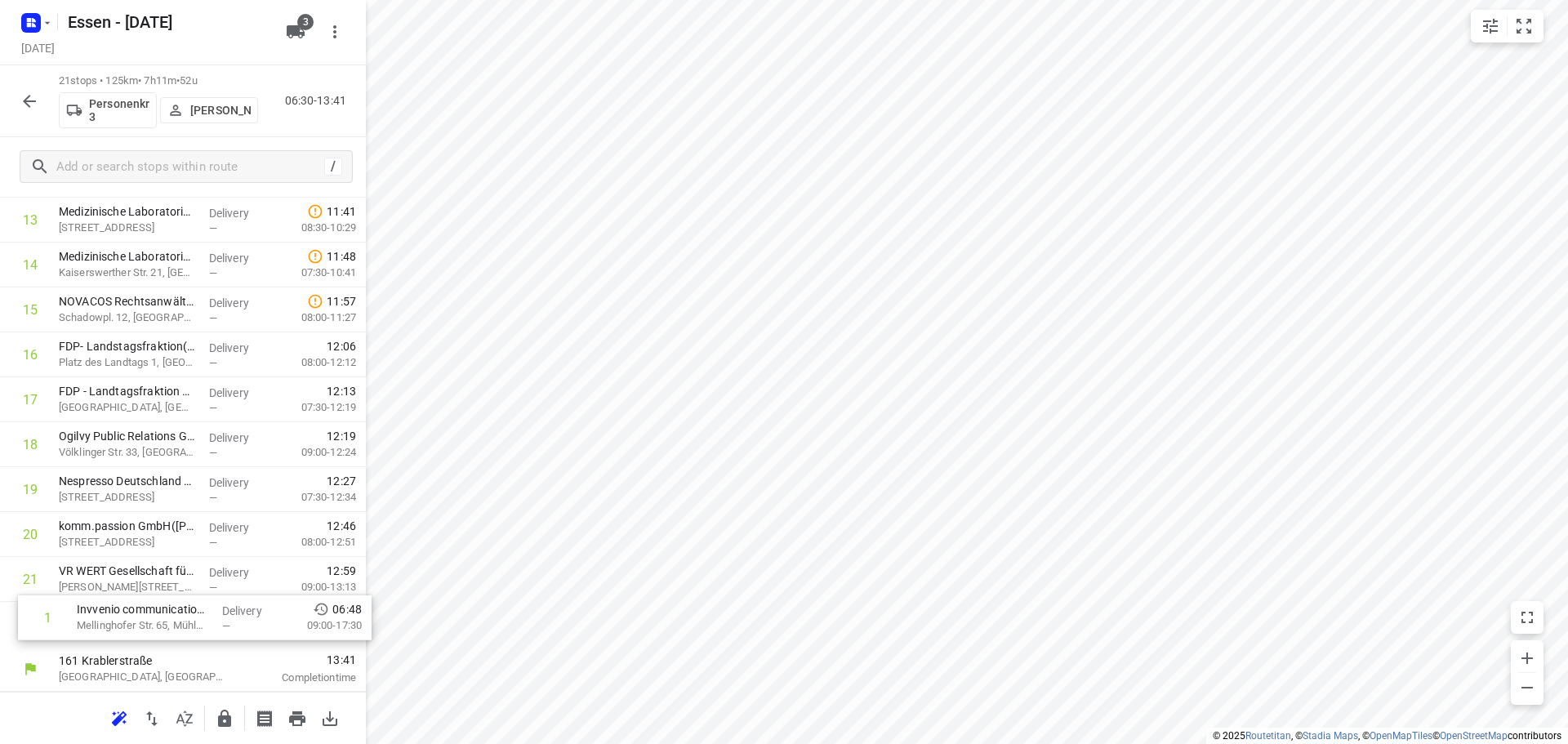
drag, startPoint x: 248, startPoint y: 304, endPoint x: 268, endPoint y: 625, distance: 321.6
click at [267, 625] on div "1 Invvenio communication GmbH([PERSON_NAME]) Mellinghofer Str. 65, Mühlheim An …" at bounding box center [183, 175] width 366 height 943
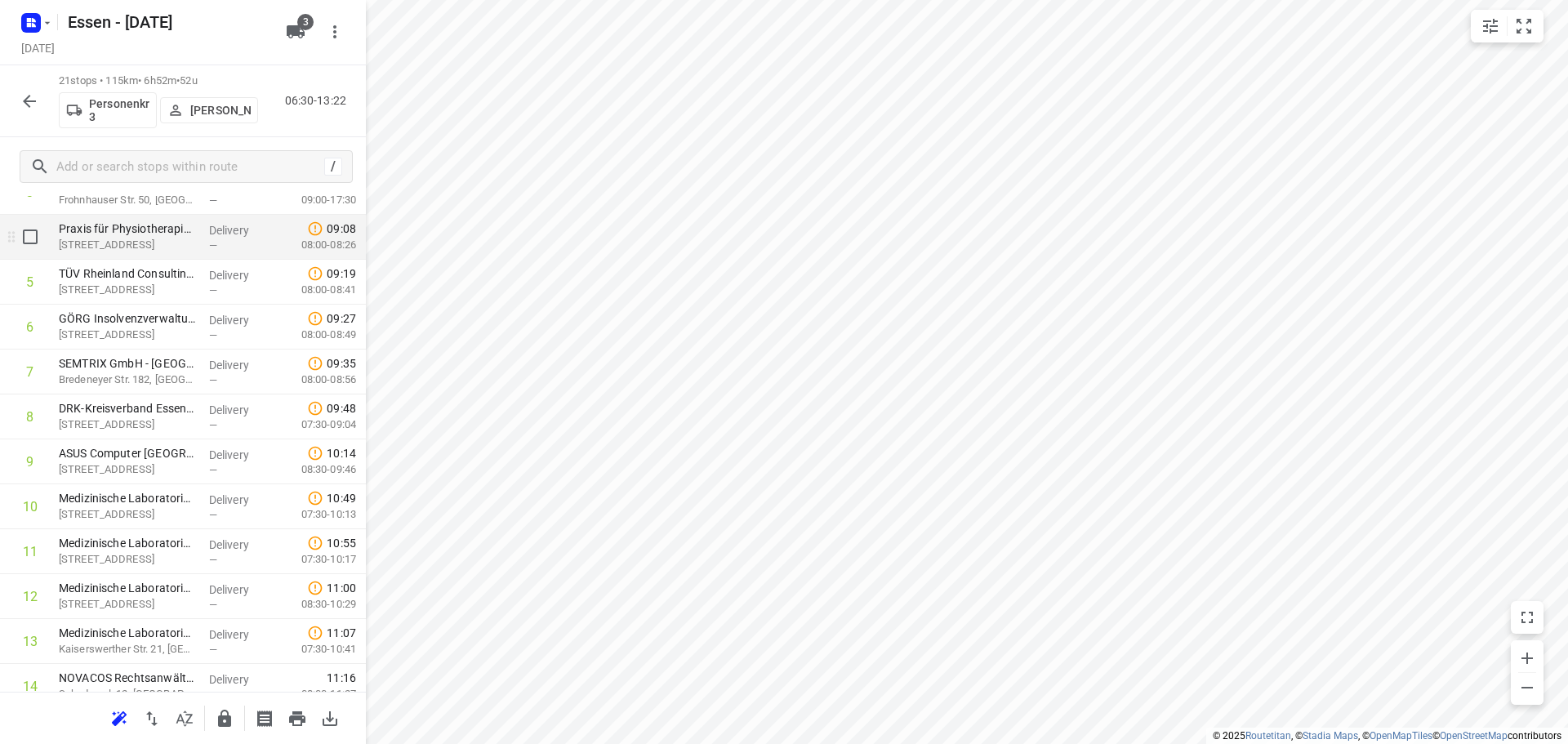
scroll to position [489, 0]
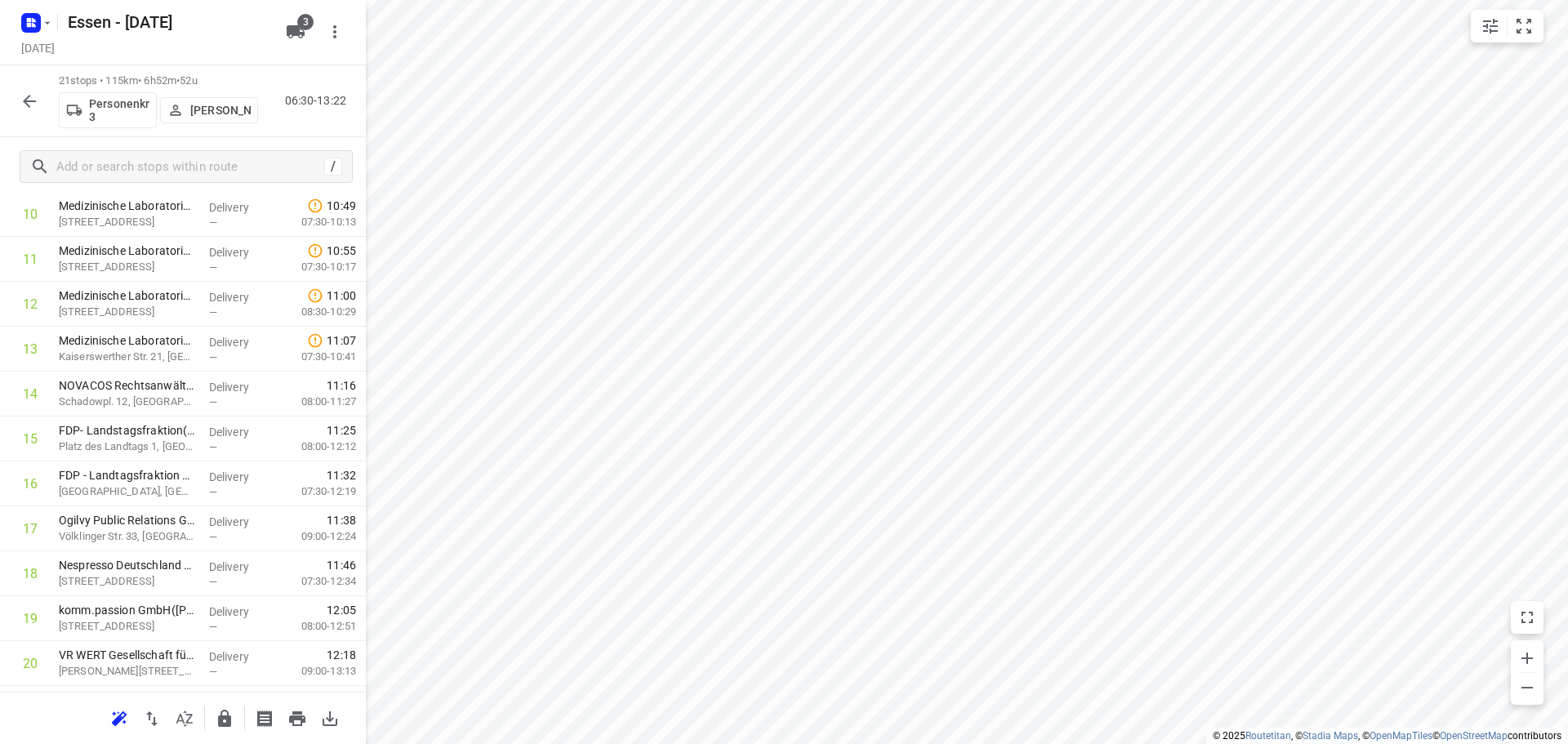
click at [29, 100] on icon "button" at bounding box center [29, 101] width 13 height 13
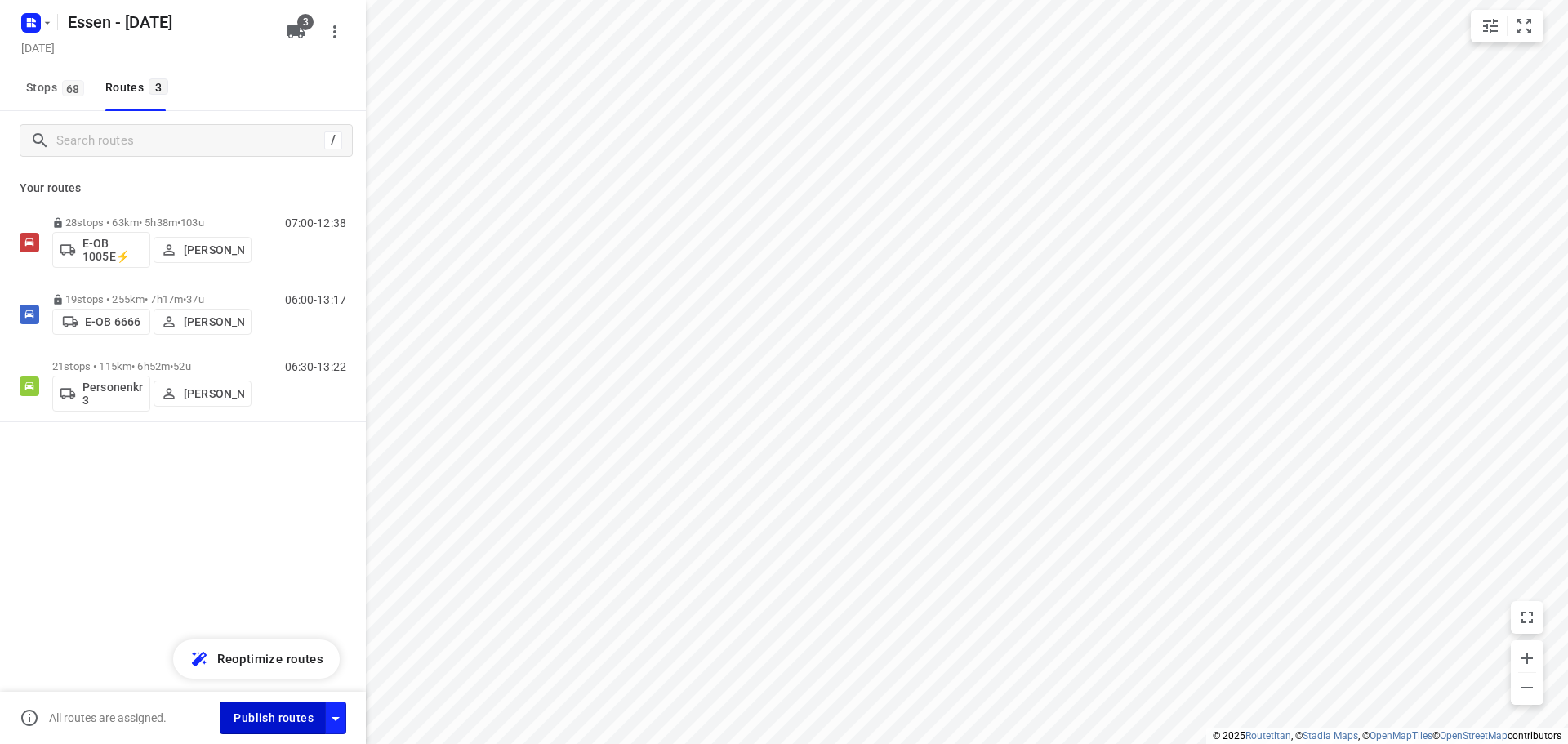
click at [283, 721] on span "Publish routes" at bounding box center [274, 718] width 80 height 20
